Goal: Task Accomplishment & Management: Manage account settings

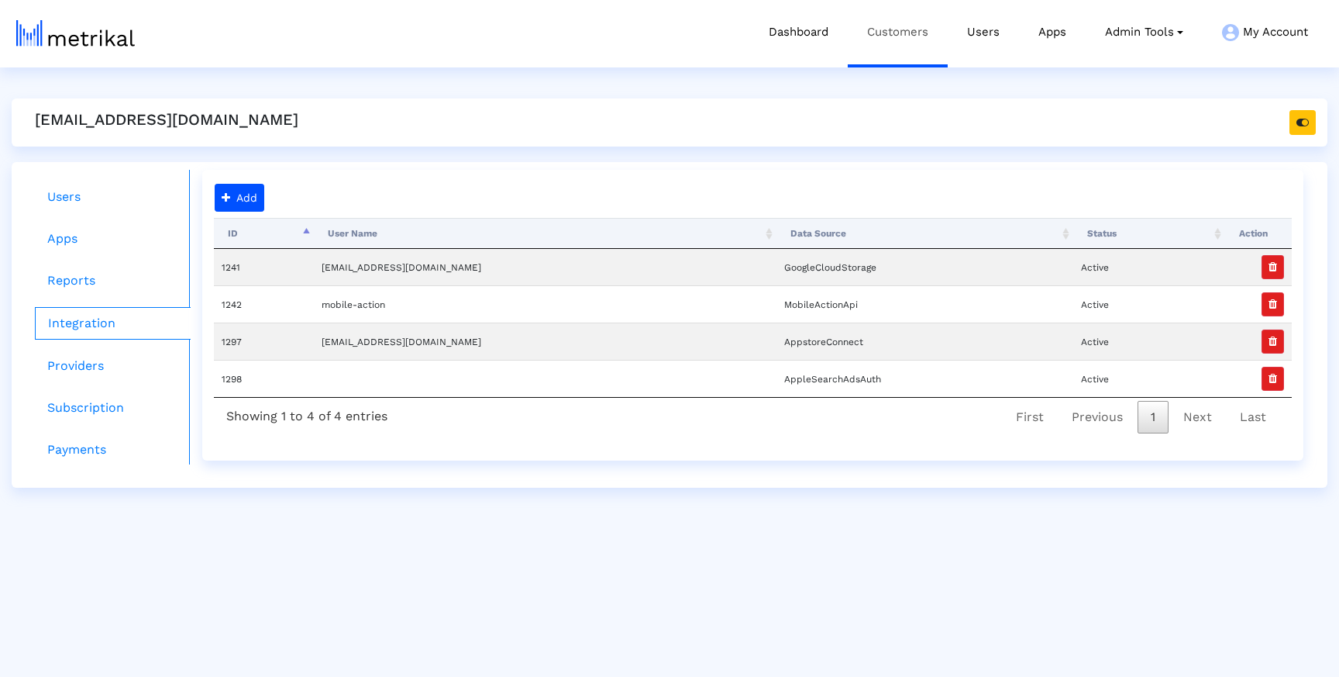
click at [905, 39] on link "Customers" at bounding box center [898, 32] width 100 height 64
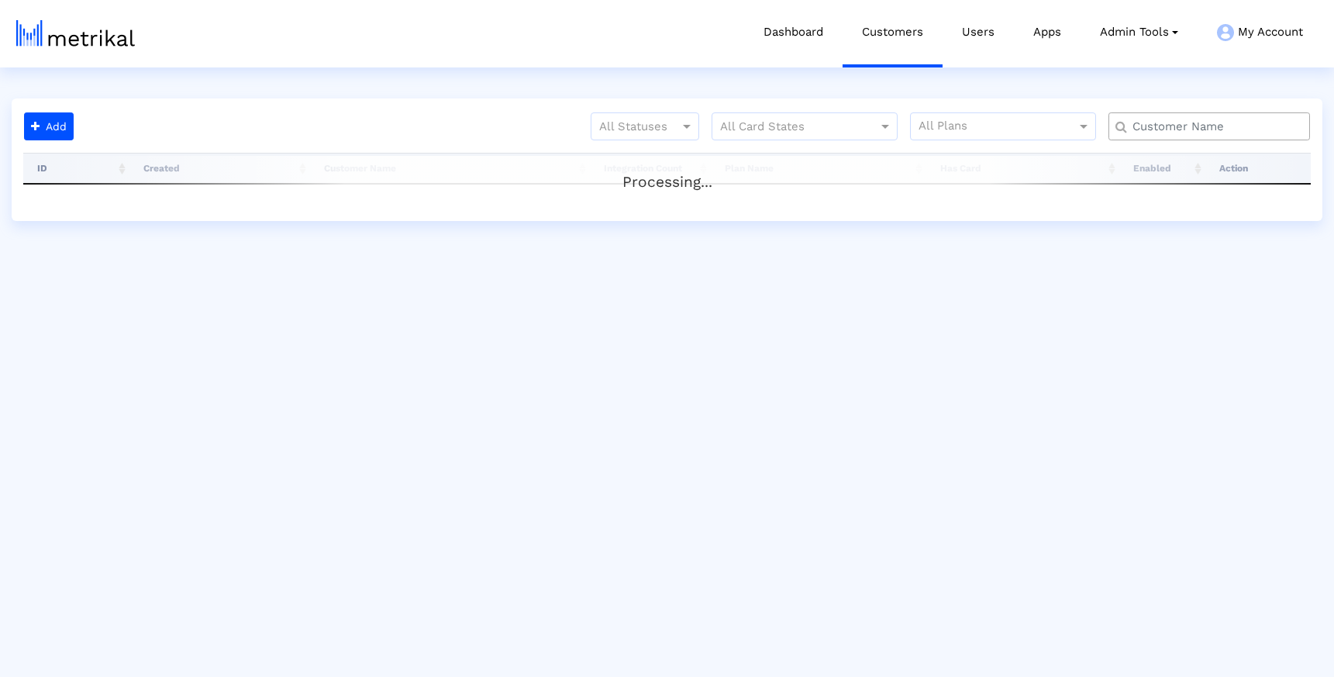
click at [1228, 129] on input "text" at bounding box center [1213, 127] width 182 height 16
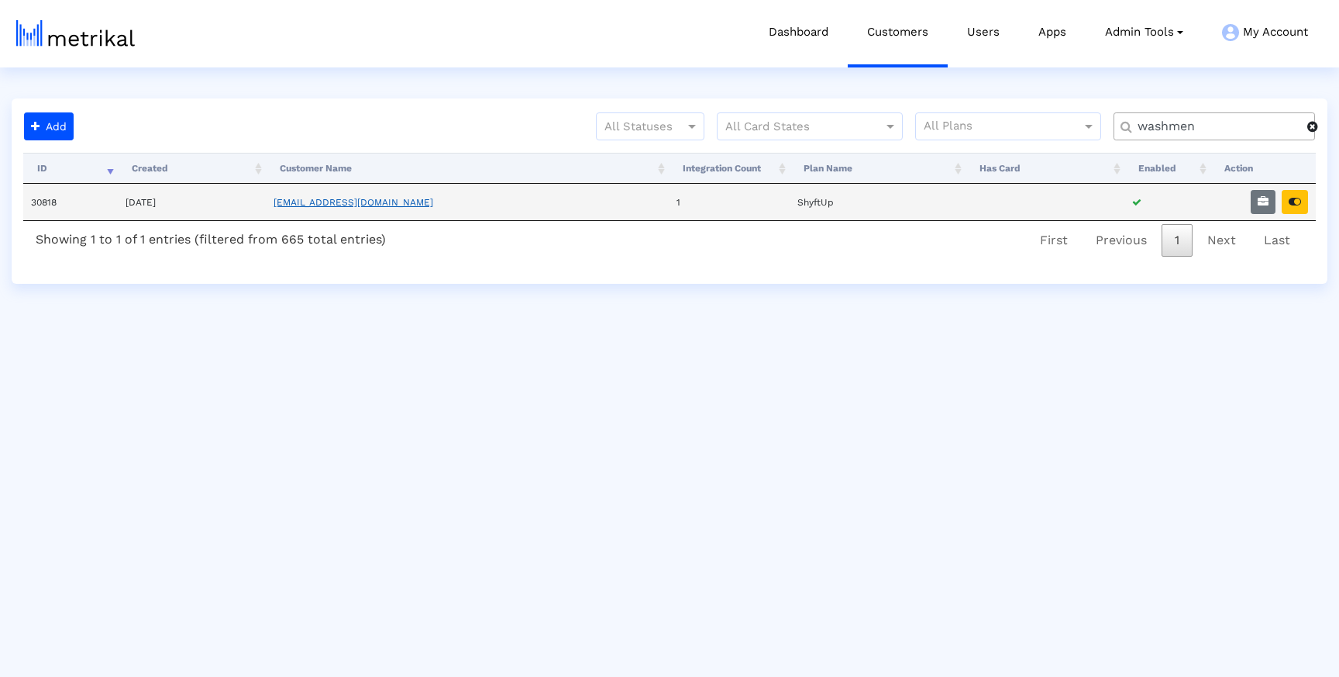
type input "washmen"
click at [362, 201] on link "[EMAIL_ADDRESS][DOMAIN_NAME]" at bounding box center [354, 202] width 160 height 11
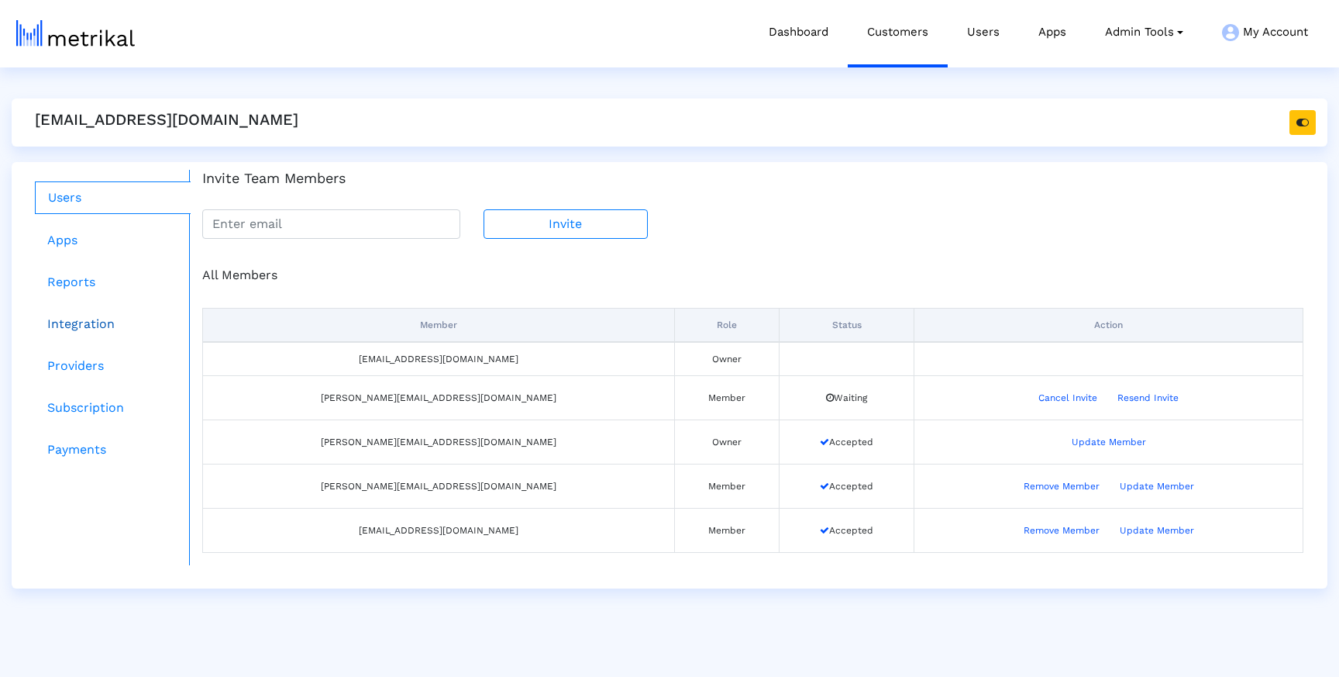
click at [111, 327] on link "Integration" at bounding box center [113, 323] width 156 height 31
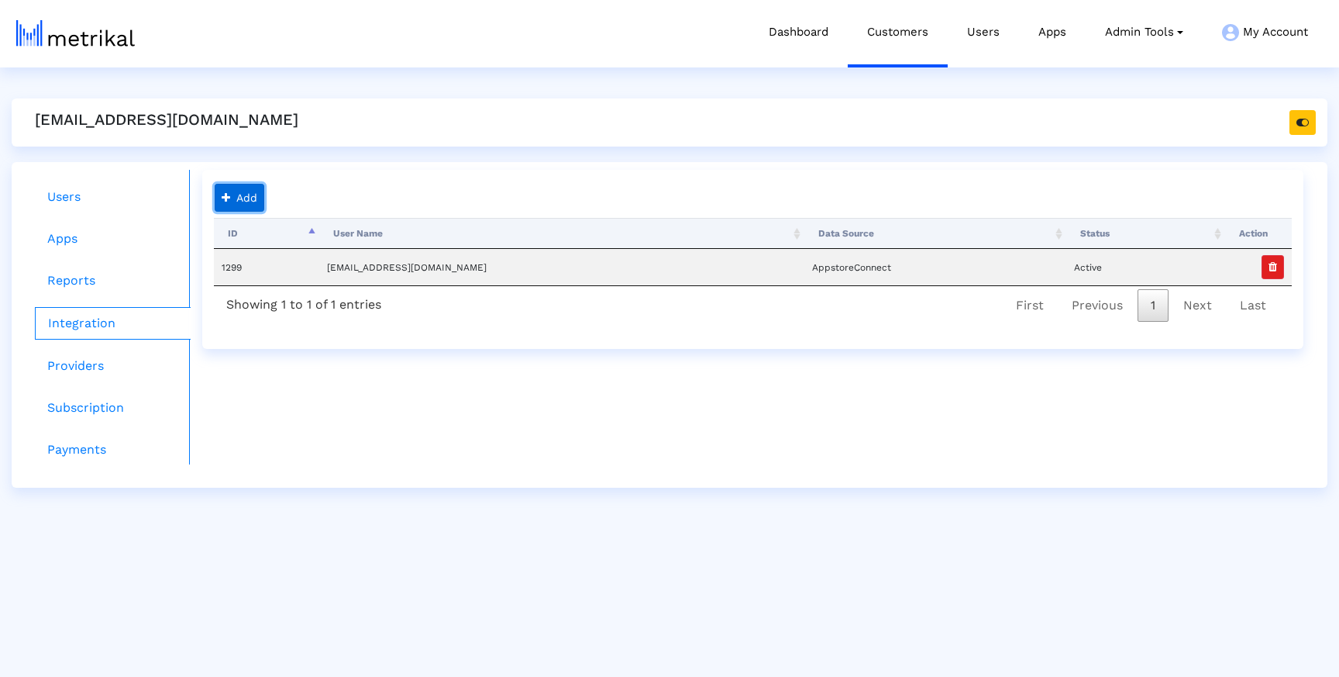
click at [254, 200] on button "Add" at bounding box center [240, 198] width 50 height 28
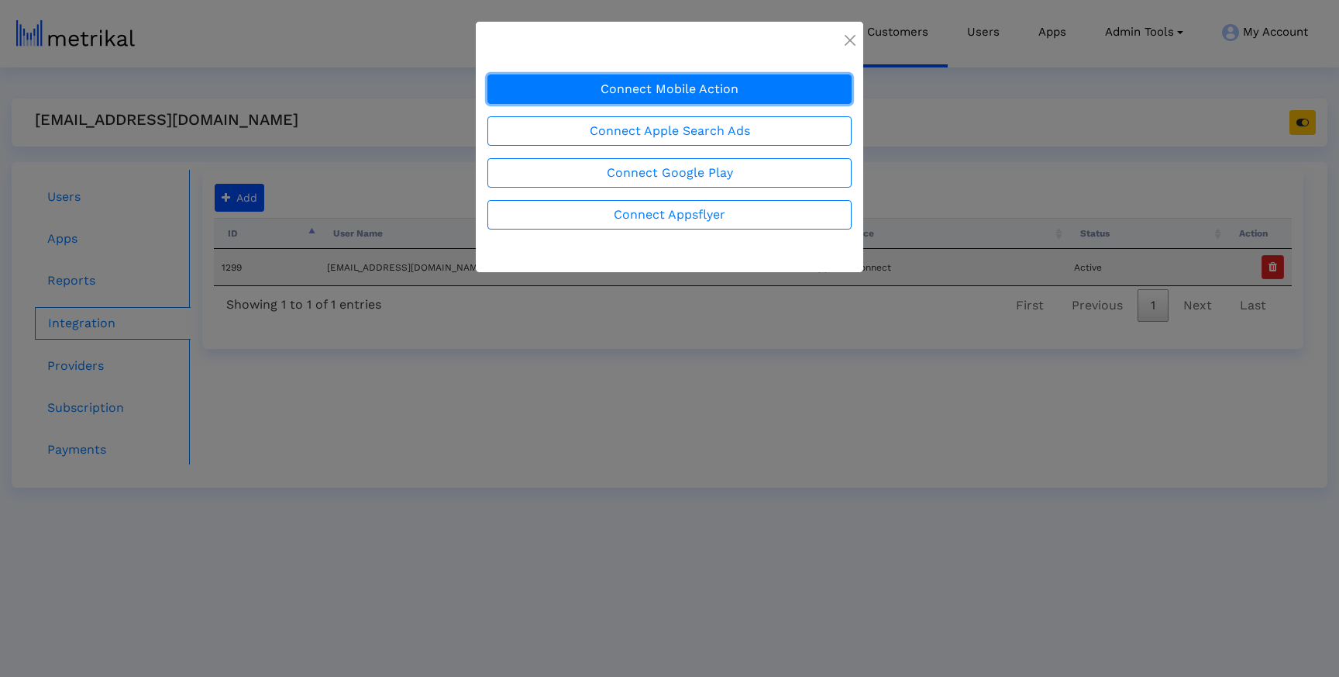
click at [608, 95] on button "Connect Mobile Action" at bounding box center [670, 88] width 364 height 29
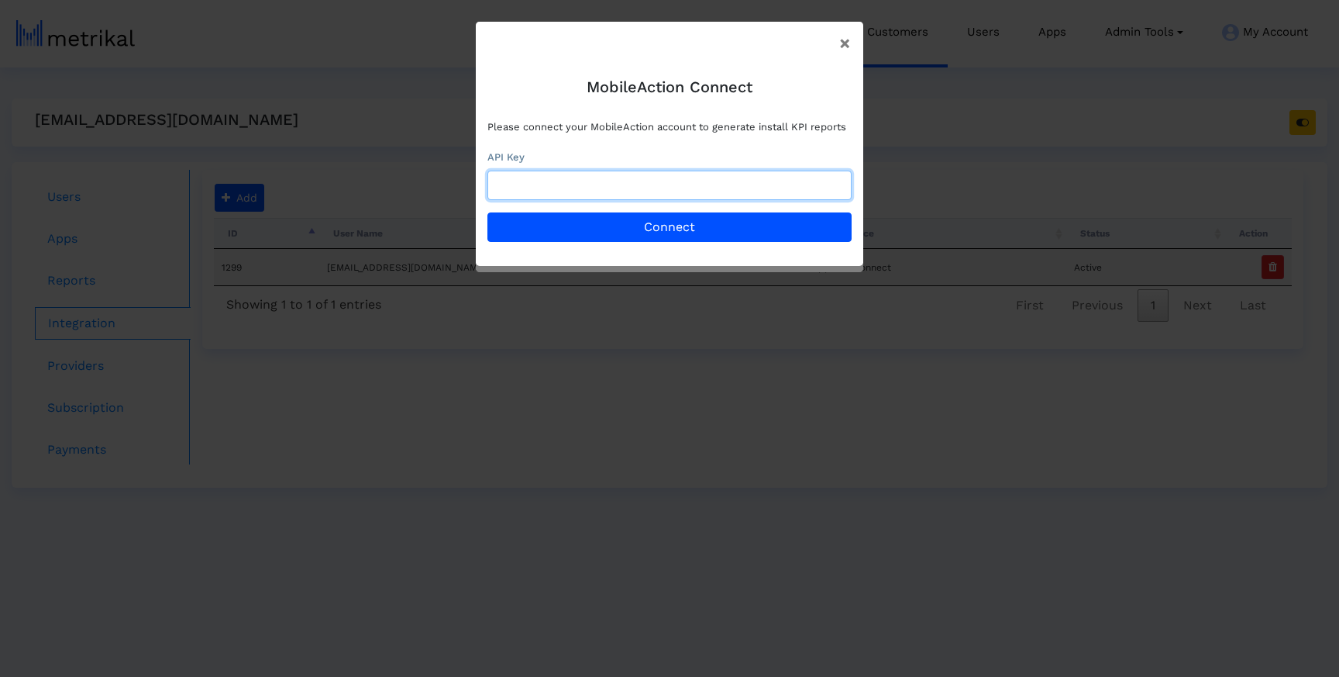
click at [589, 181] on input "text" at bounding box center [670, 185] width 364 height 29
paste input "130fef99-2685-4997-90d8-b861e1e2d404"
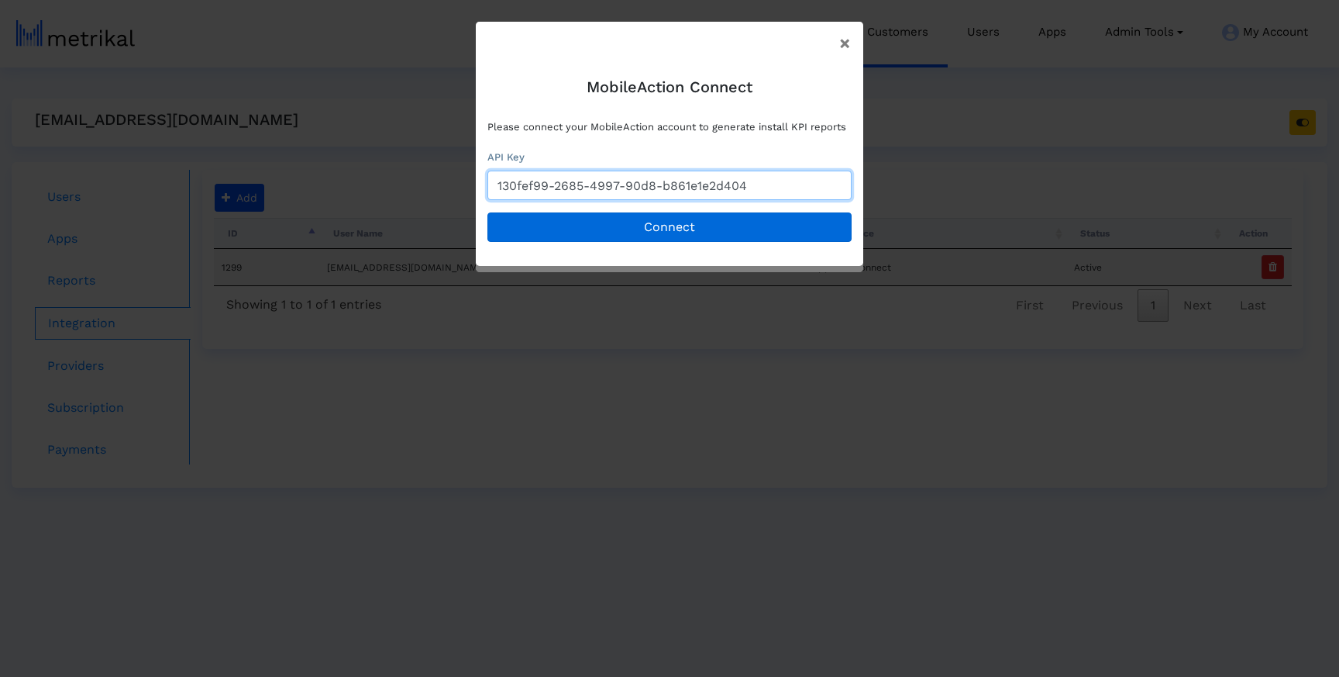
type input "130fef99-2685-4997-90d8-b861e1e2d404"
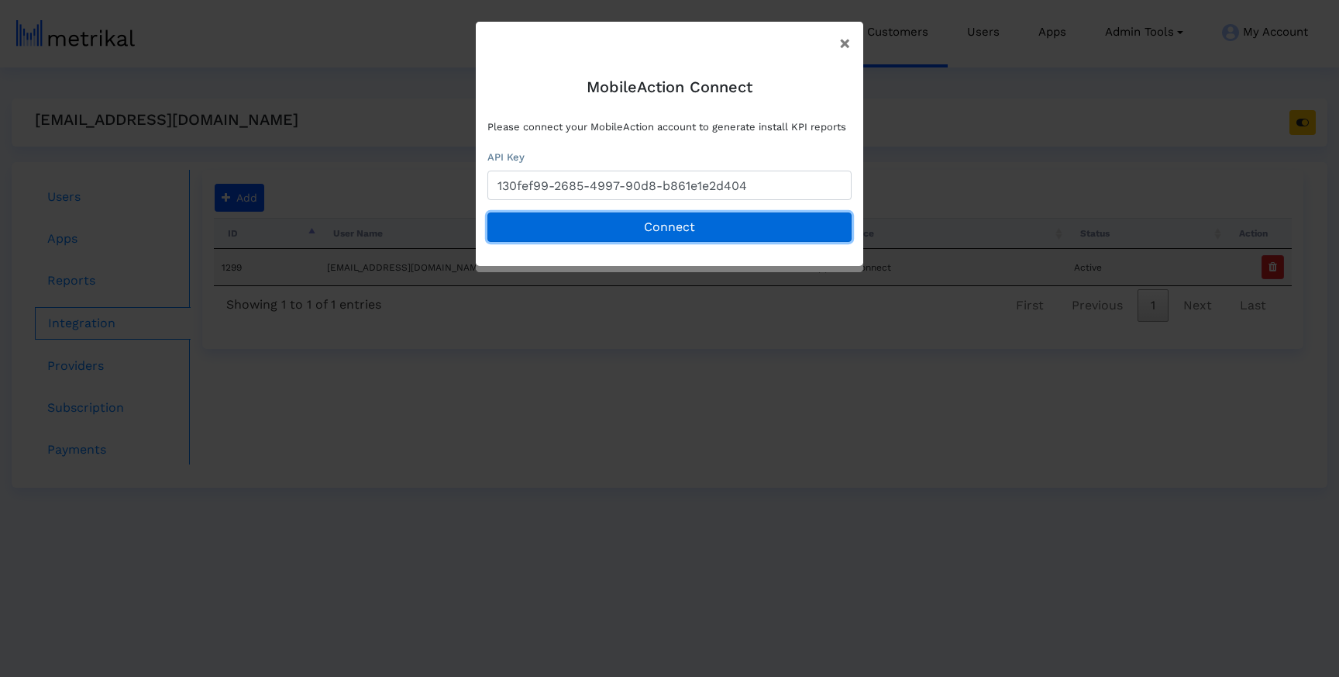
click at [619, 227] on button "Connect" at bounding box center [670, 226] width 364 height 29
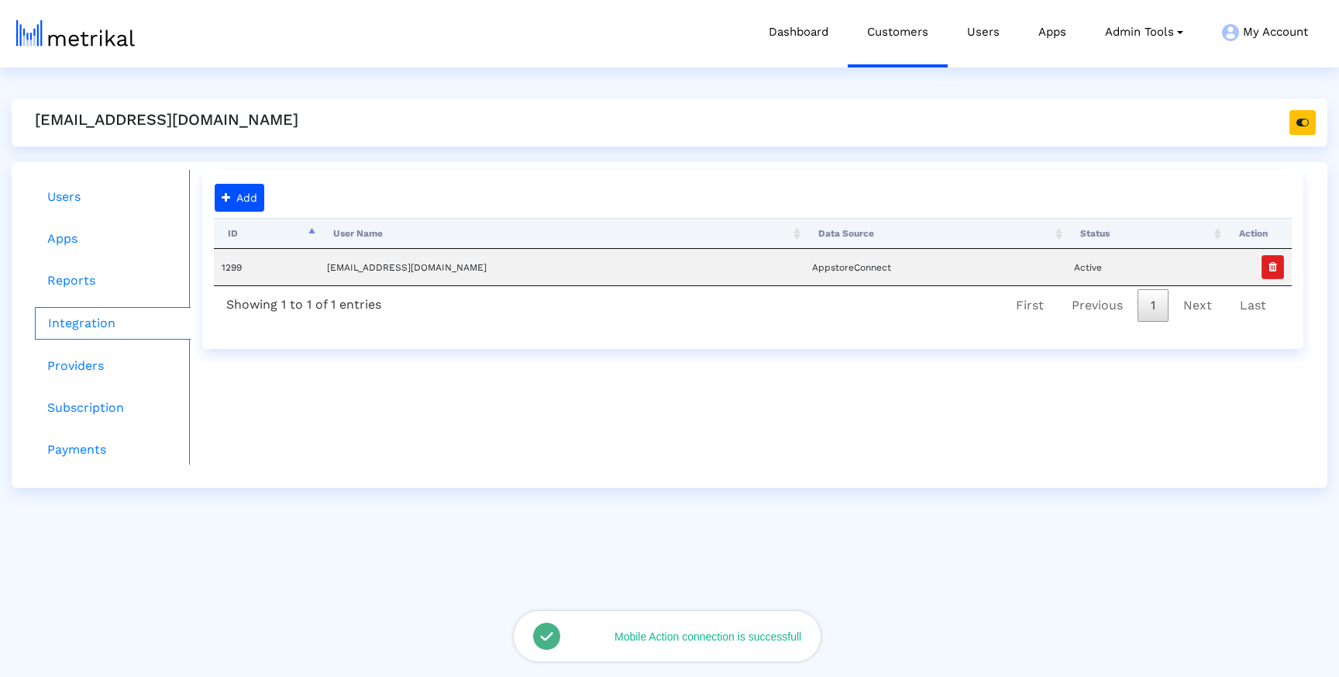
click at [653, 163] on div "Users Apps Reports Integration Providers Subscription Payments Add Processing..…" at bounding box center [670, 325] width 1316 height 326
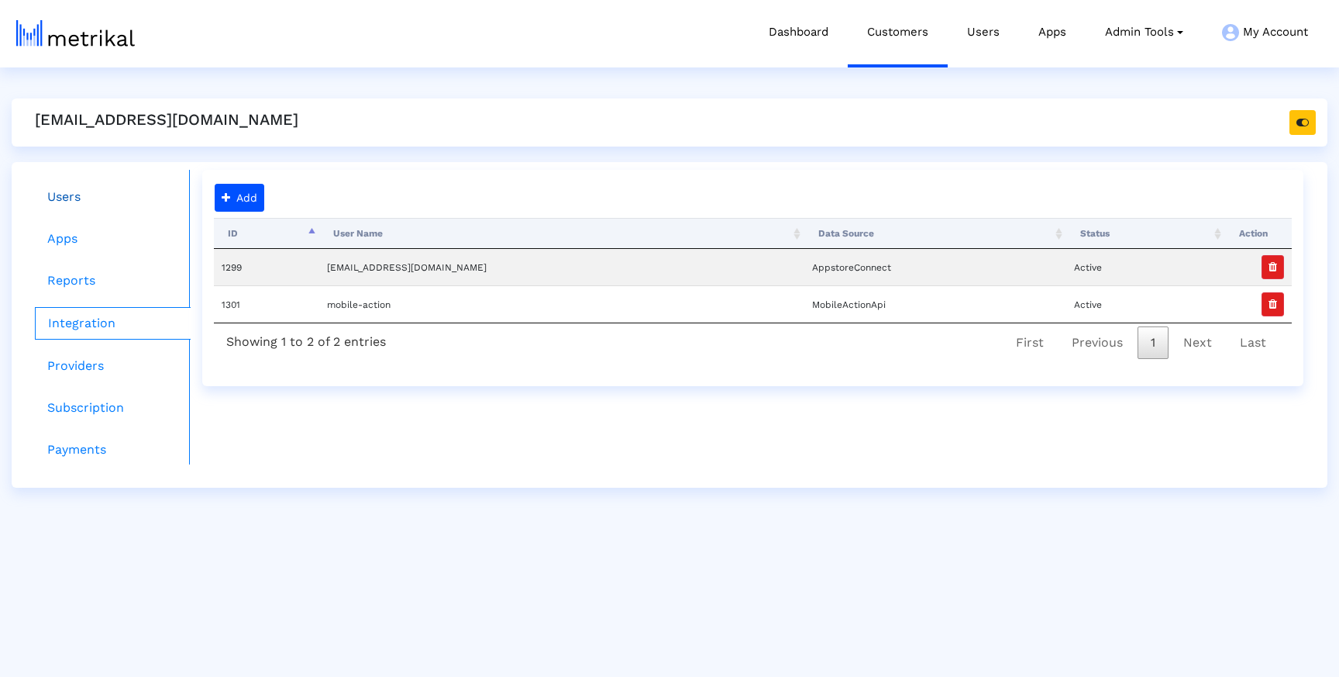
click at [80, 193] on link "Users" at bounding box center [113, 196] width 156 height 31
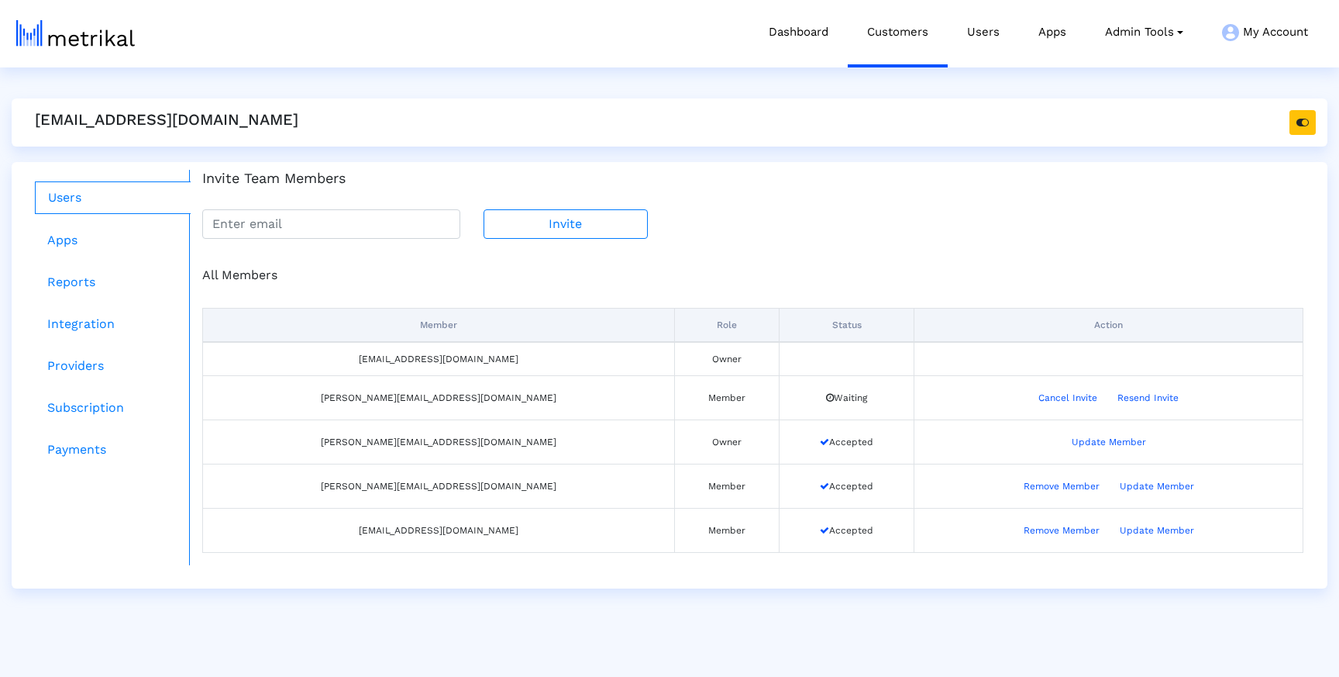
click at [915, 422] on td "Update Member" at bounding box center [1109, 441] width 389 height 44
click at [1110, 485] on button "Update Member" at bounding box center [1157, 486] width 95 height 25
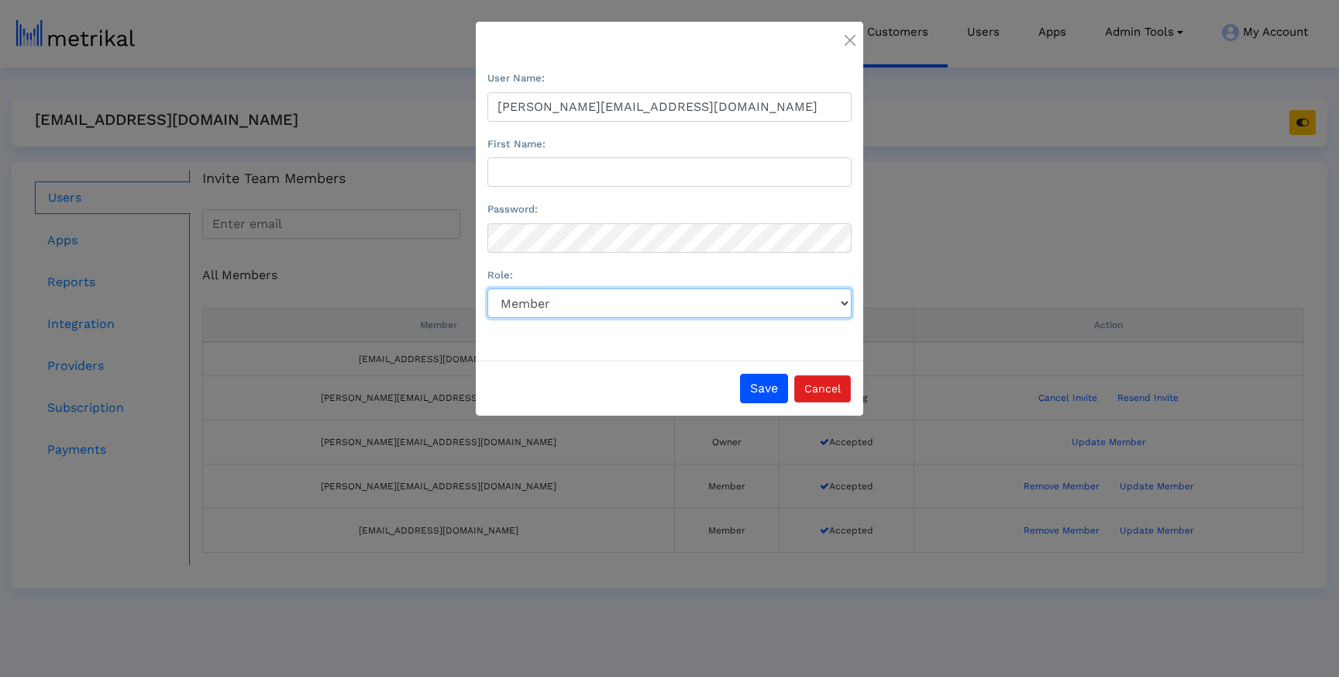
click at [620, 303] on select "Role:" at bounding box center [670, 302] width 364 height 29
select select "Owner"
click at [488, 290] on select "Role:" at bounding box center [670, 302] width 364 height 29
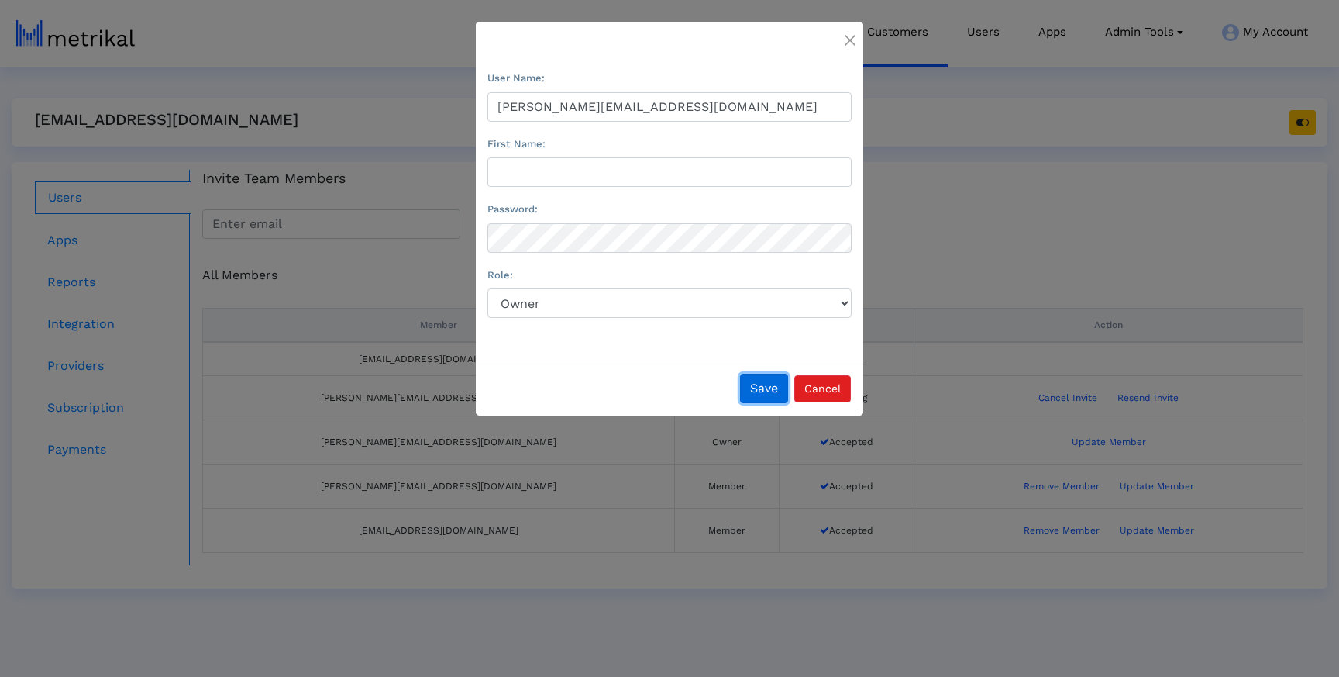
click at [753, 394] on button "Save" at bounding box center [764, 388] width 48 height 29
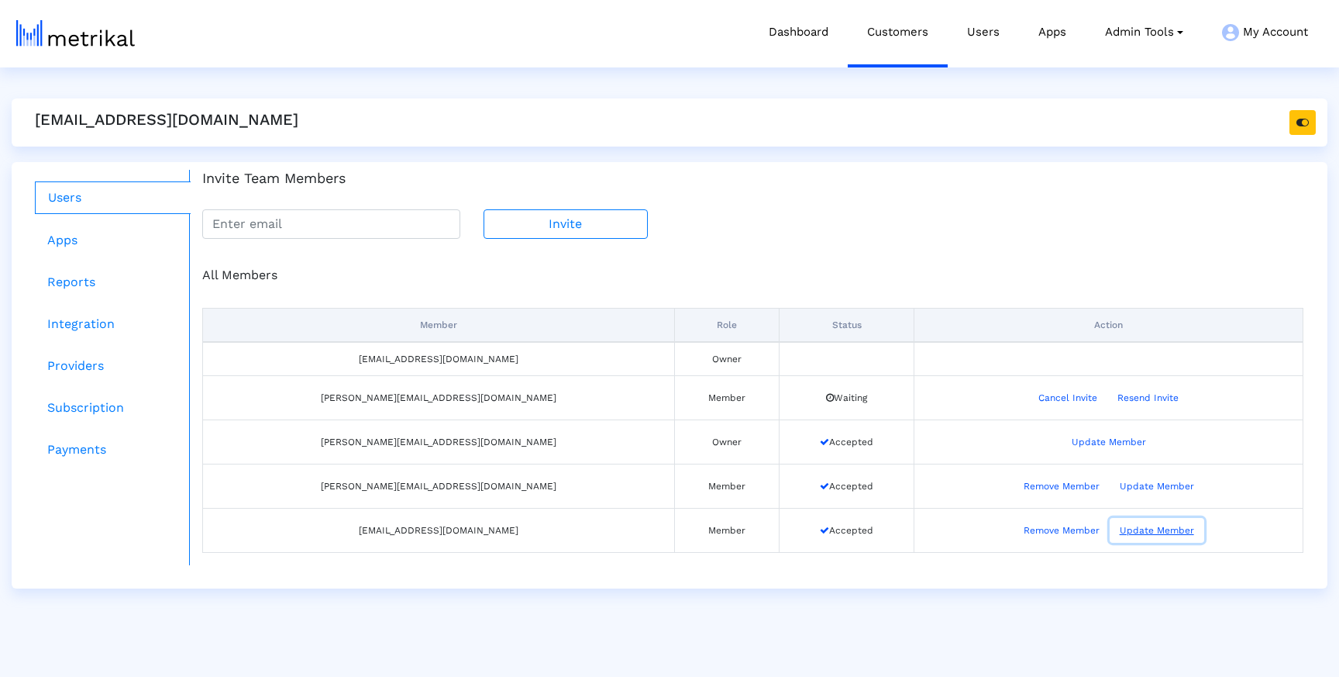
click at [1124, 531] on button "Update Member" at bounding box center [1157, 530] width 95 height 25
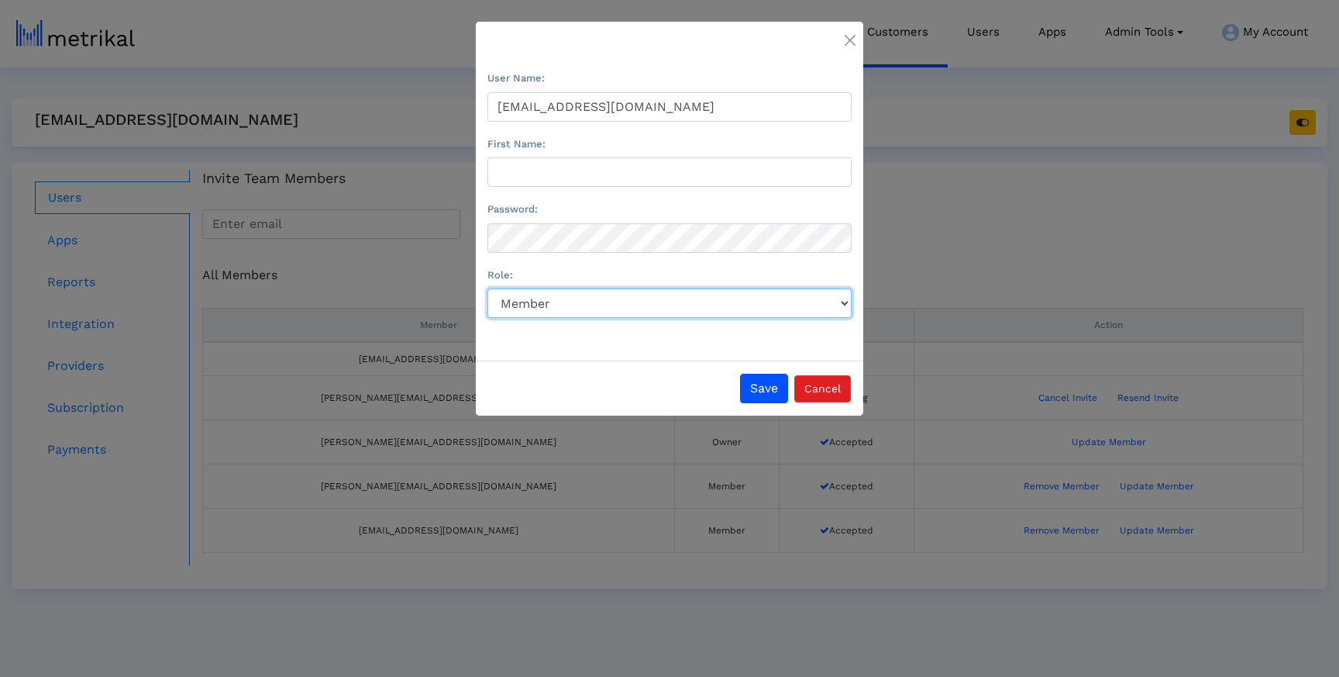
click at [646, 297] on select "Role:" at bounding box center [670, 302] width 364 height 29
select select "Owner"
click at [488, 290] on select "Role:" at bounding box center [670, 302] width 364 height 29
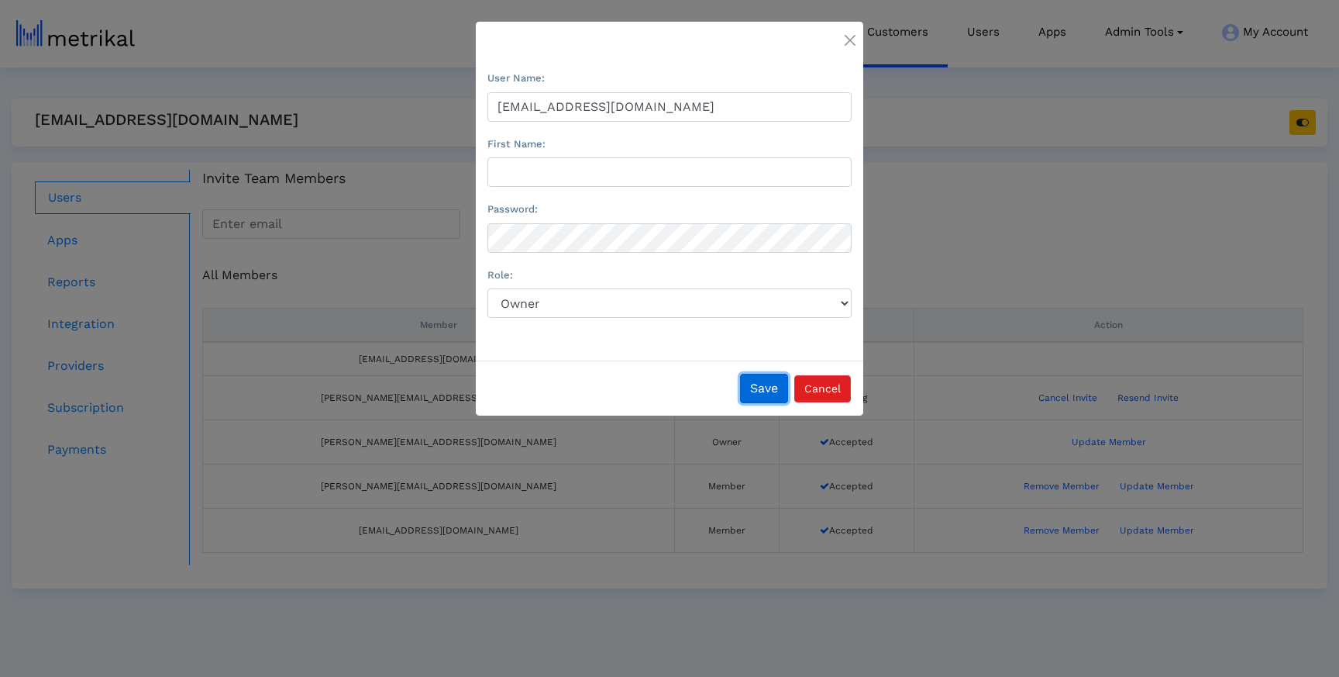
click at [768, 384] on button "Save" at bounding box center [764, 388] width 48 height 29
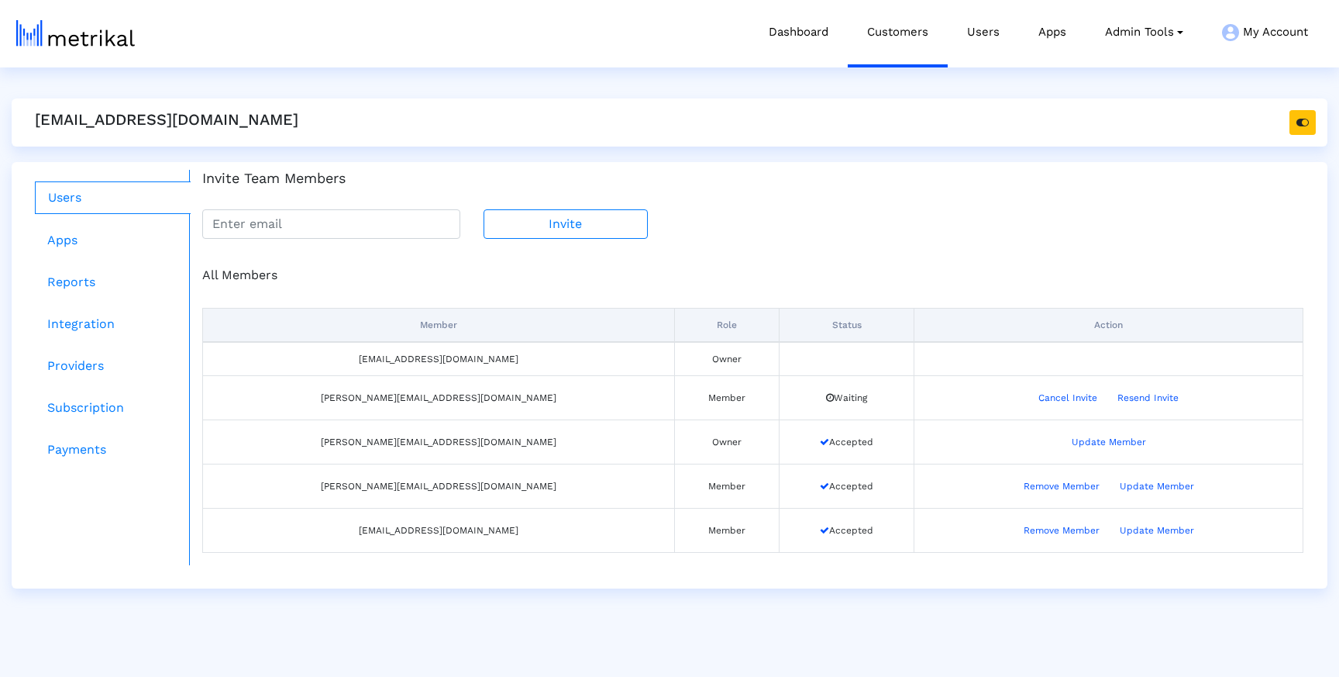
click at [852, 240] on div "All Members Member Role Status Action washmen@shyftup.com Owner omar.mohatarem@…" at bounding box center [753, 402] width 1125 height 326
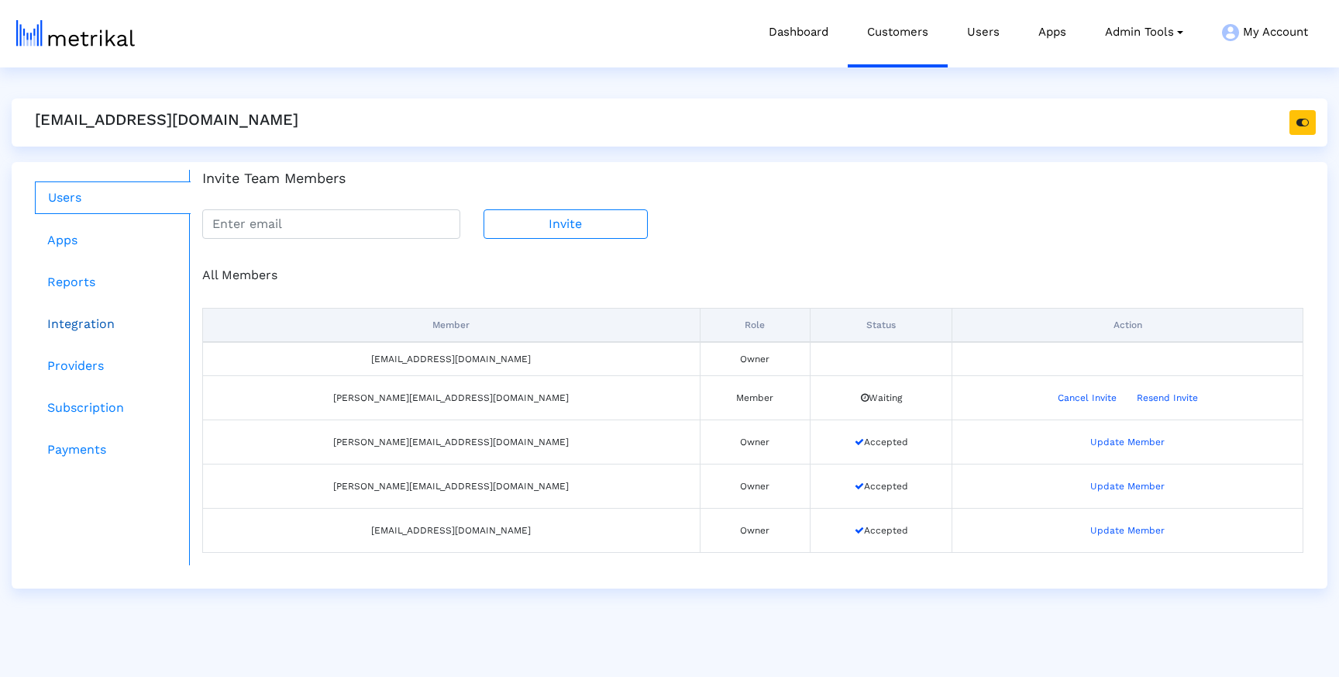
click at [95, 323] on link "Integration" at bounding box center [113, 323] width 156 height 31
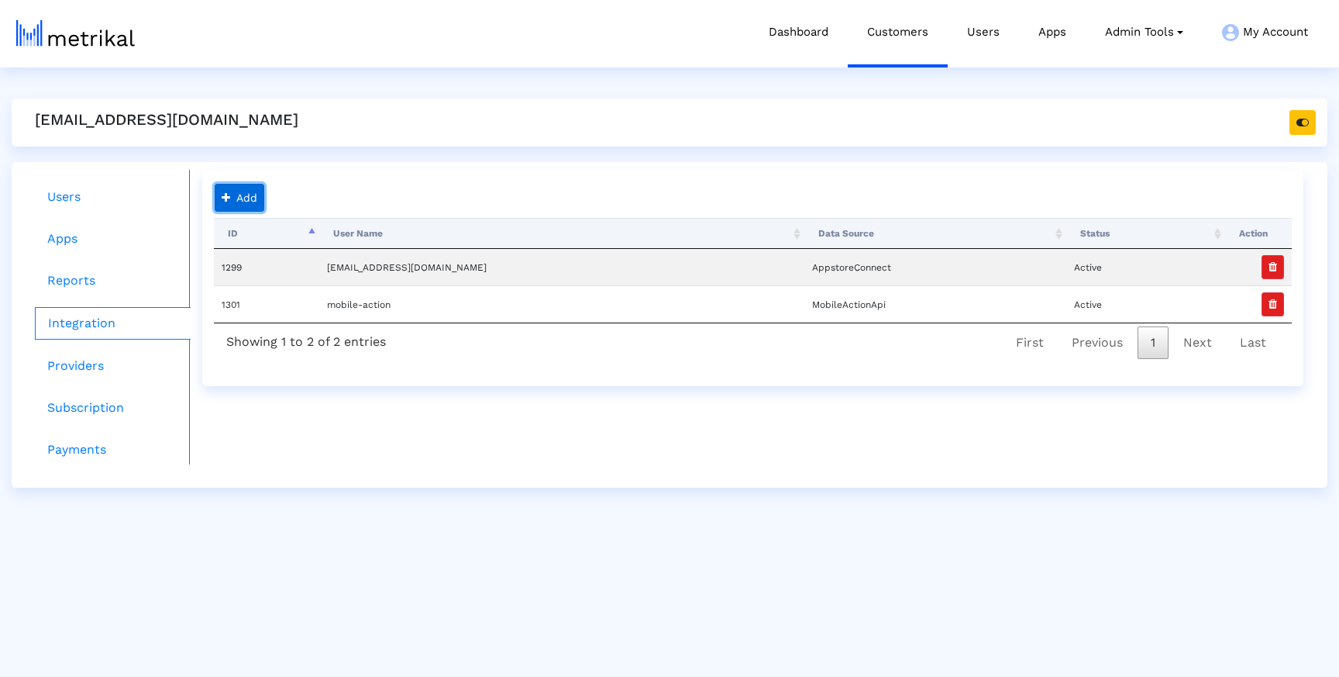
click at [253, 198] on button "Add" at bounding box center [240, 198] width 50 height 28
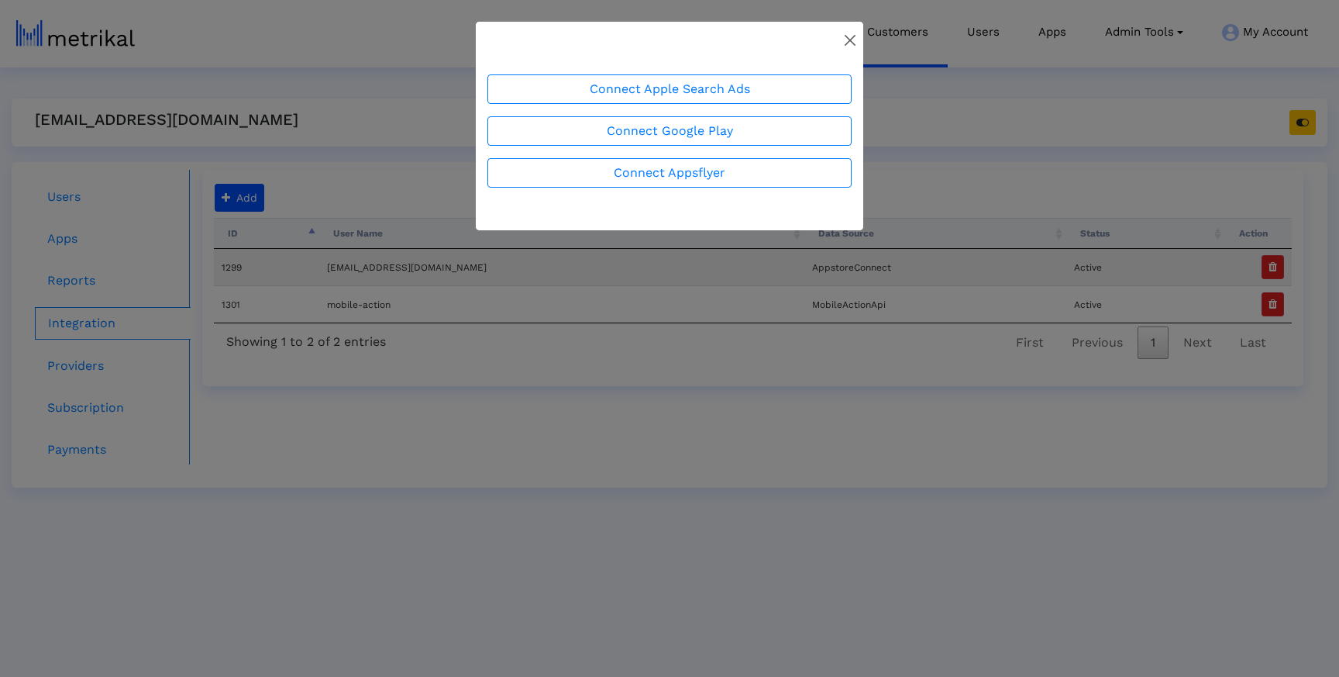
click at [850, 36] on img "Close" at bounding box center [850, 40] width 11 height 11
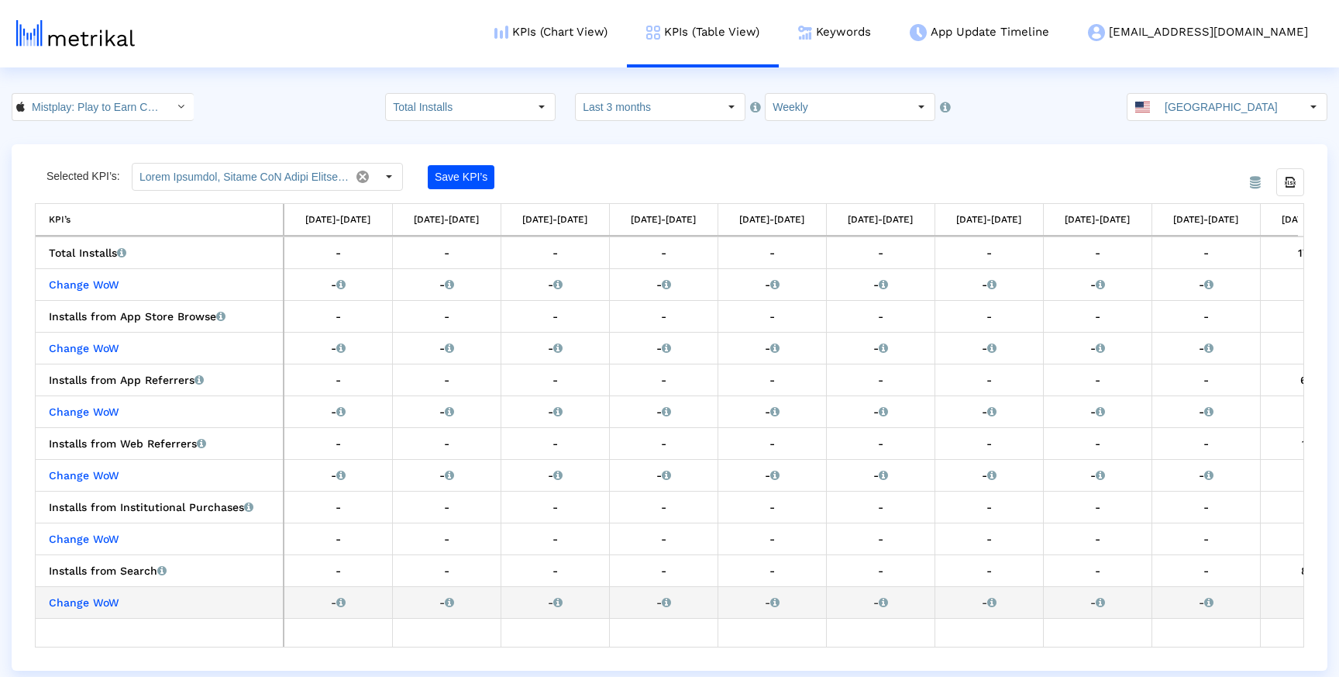
scroll to position [0, 288]
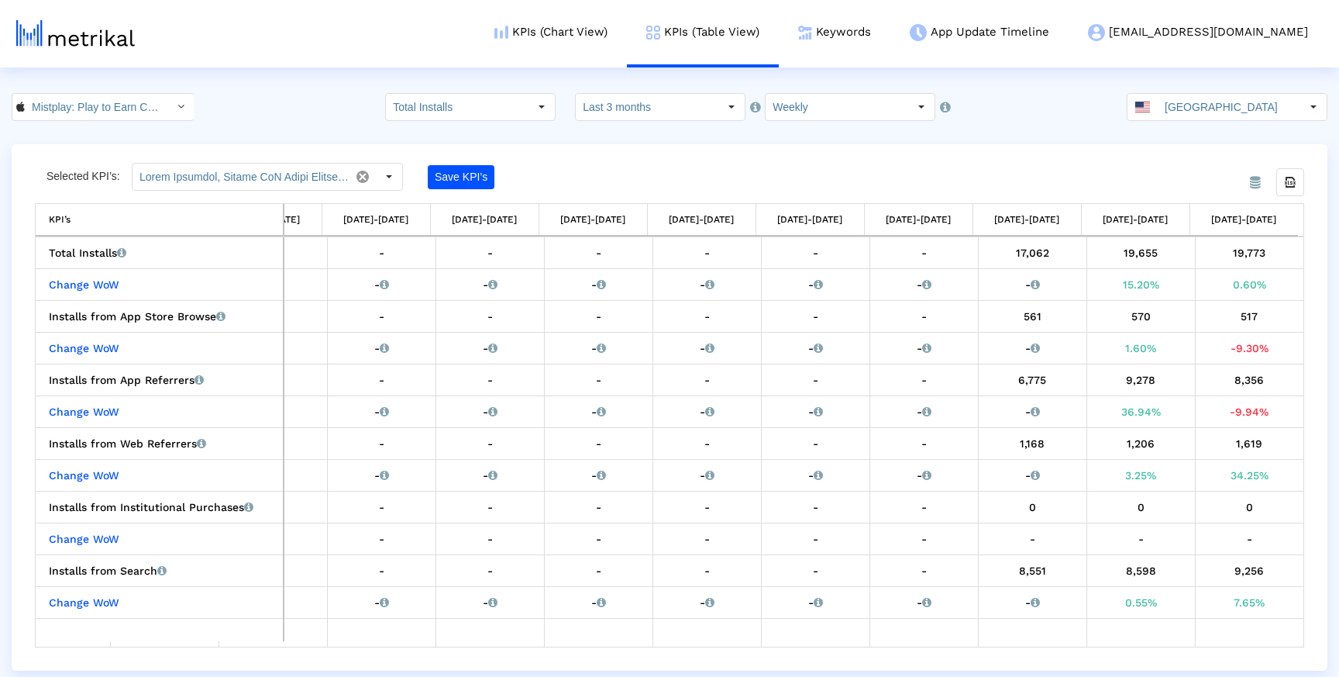
click at [556, 160] on div "From Database Selected KPI’s: Save KPI’s Export all data KPI’s KPI’s 05/25/25-0…" at bounding box center [670, 407] width 1316 height 526
click at [652, 169] on div "Save KPI’s" at bounding box center [544, 177] width 233 height 28
